Goal: Find specific page/section: Find specific page/section

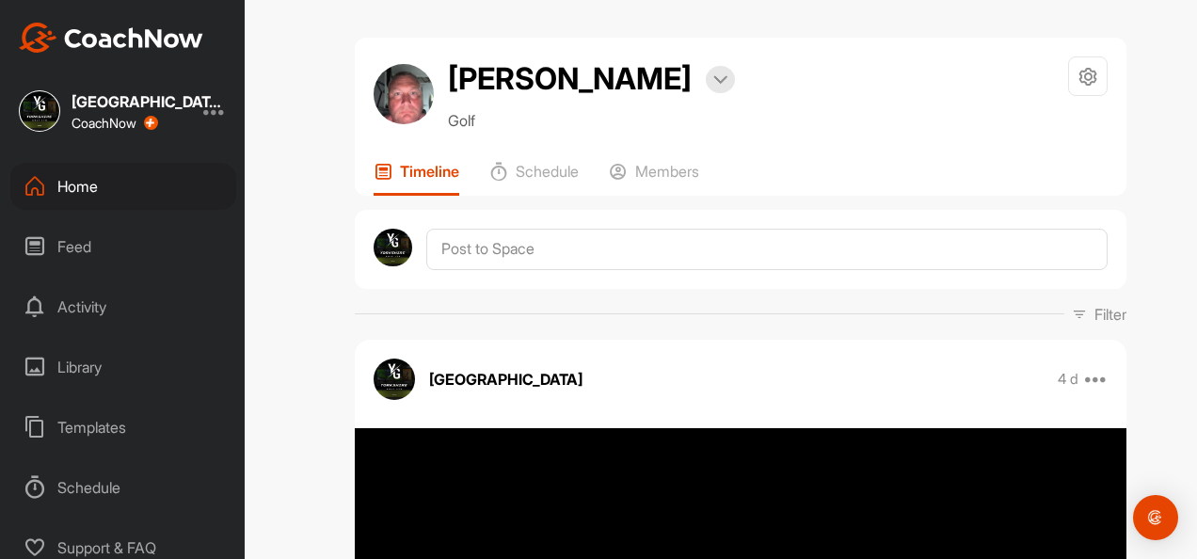
click at [145, 188] on div "Home" at bounding box center [123, 186] width 226 height 47
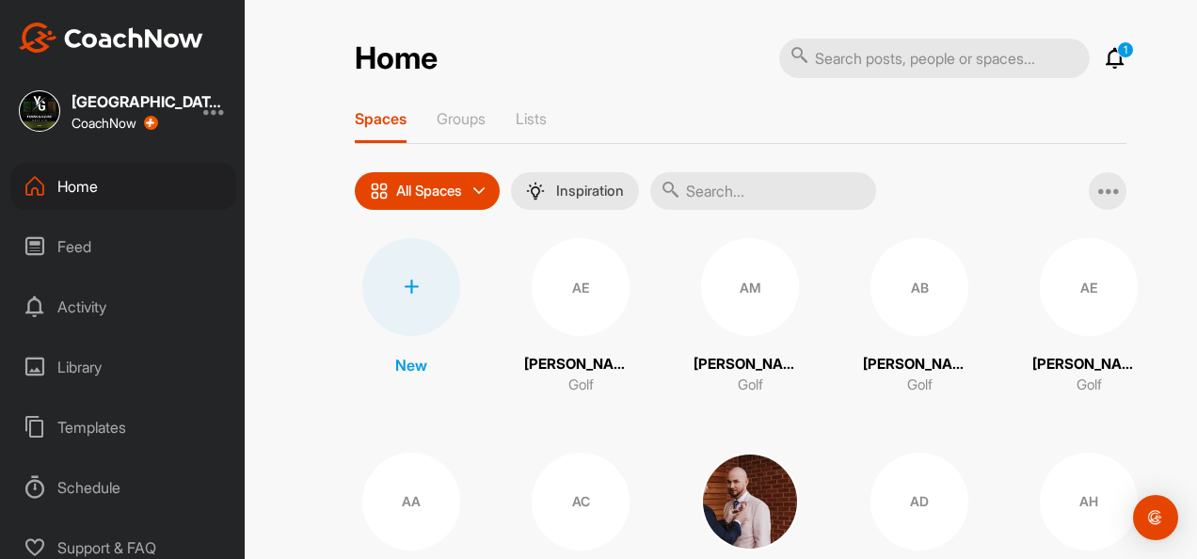
click at [779, 189] on input "text" at bounding box center [763, 191] width 226 height 38
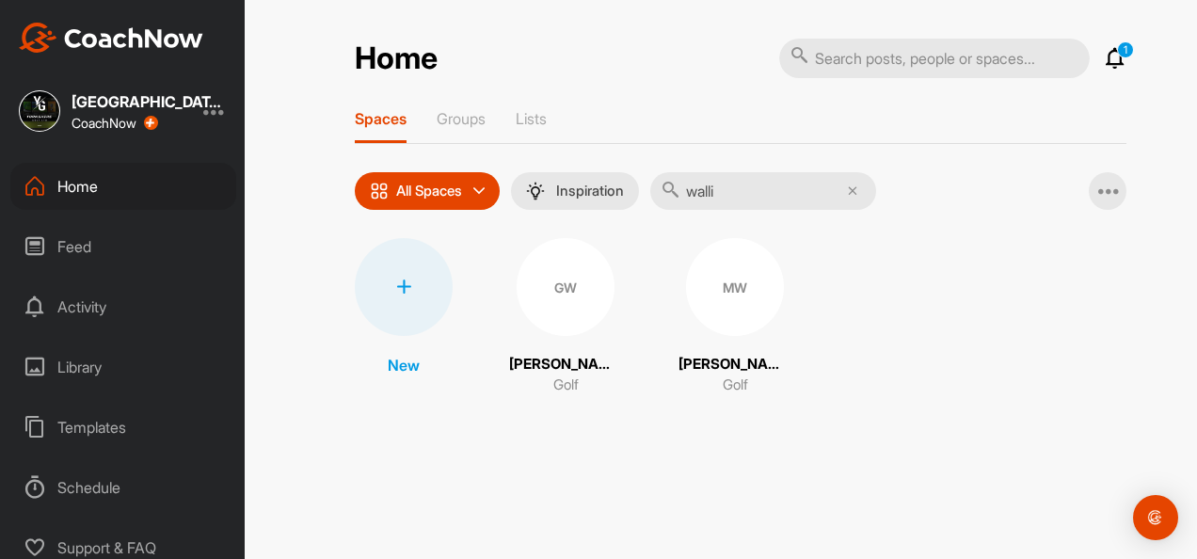
type input "walli"
click at [711, 202] on div "MW" at bounding box center [735, 287] width 98 height 98
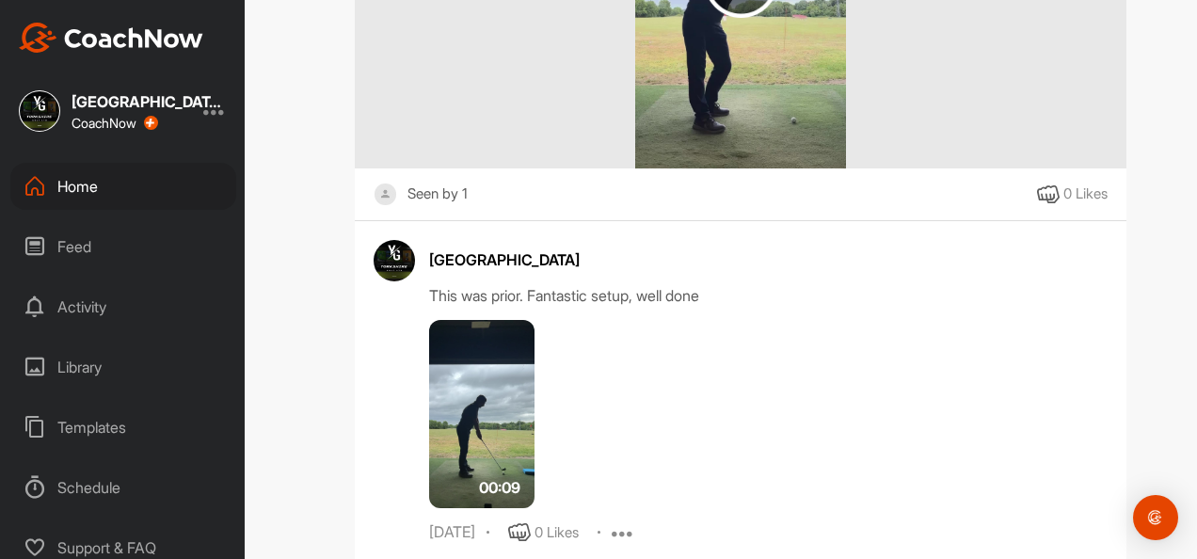
scroll to position [2071, 0]
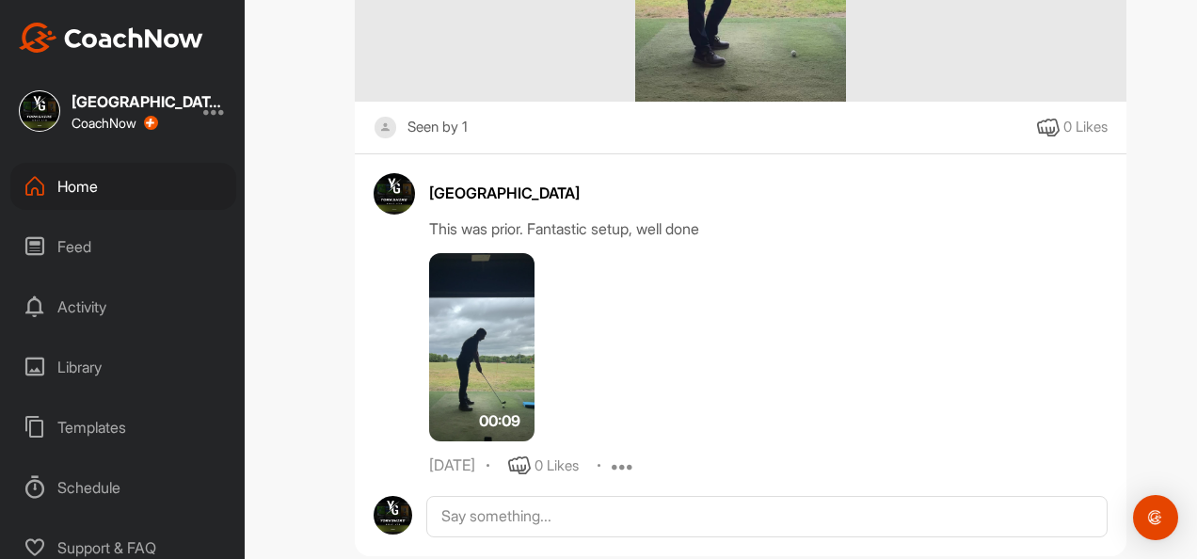
drag, startPoint x: 625, startPoint y: 260, endPoint x: 641, endPoint y: 253, distance: 17.3
click at [629, 202] on div "00:09" at bounding box center [640, 347] width 422 height 188
